Goal: Task Accomplishment & Management: Manage account settings

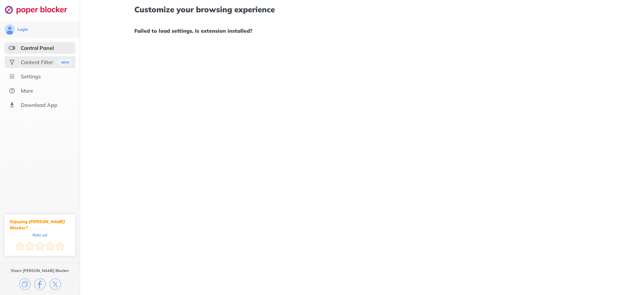
click at [54, 61] on div "Content Filter" at bounding box center [40, 62] width 71 height 12
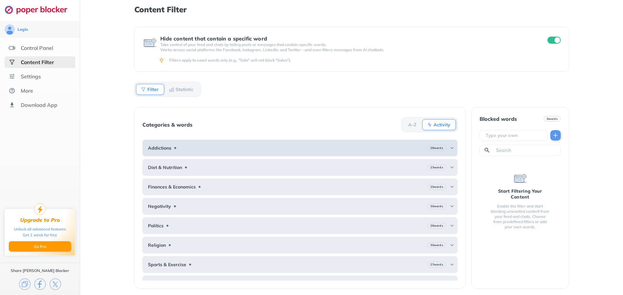
click at [218, 147] on div "Addictions 29 words" at bounding box center [299, 148] width 315 height 17
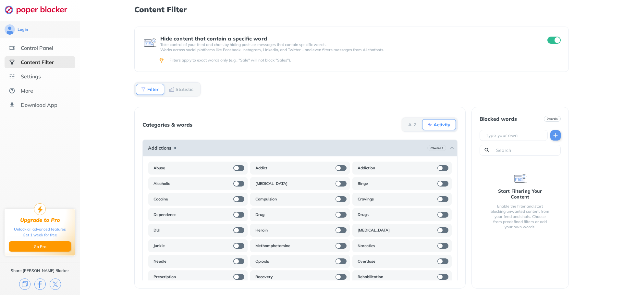
click at [219, 147] on div "Addictions 29 words" at bounding box center [299, 148] width 315 height 17
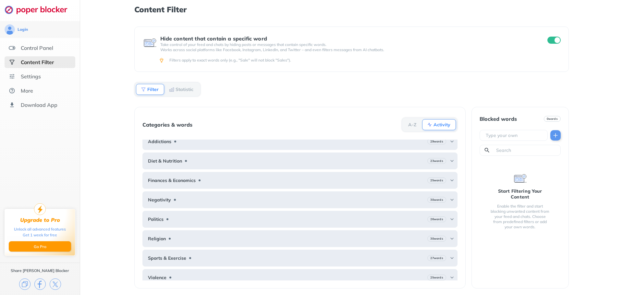
scroll to position [12, 0]
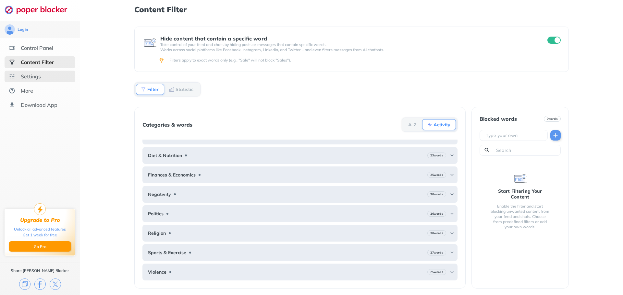
click at [31, 75] on div "Settings" at bounding box center [31, 76] width 20 height 6
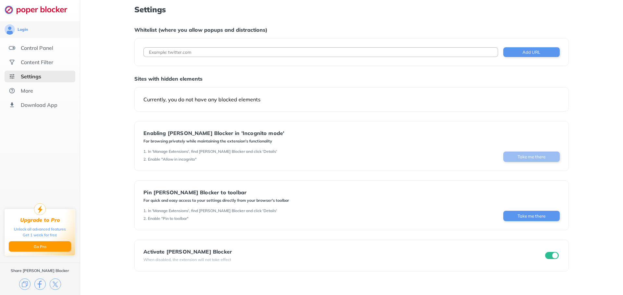
click at [521, 155] on button "Take me there" at bounding box center [531, 157] width 56 height 10
